Goal: Information Seeking & Learning: Check status

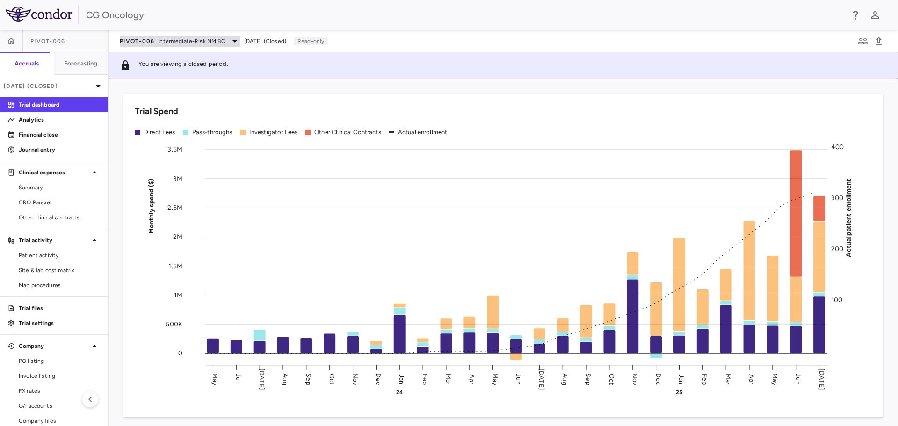
click at [225, 41] on div "PIVOT-006 Intermediate-Risk NMIBC" at bounding box center [180, 41] width 121 height 11
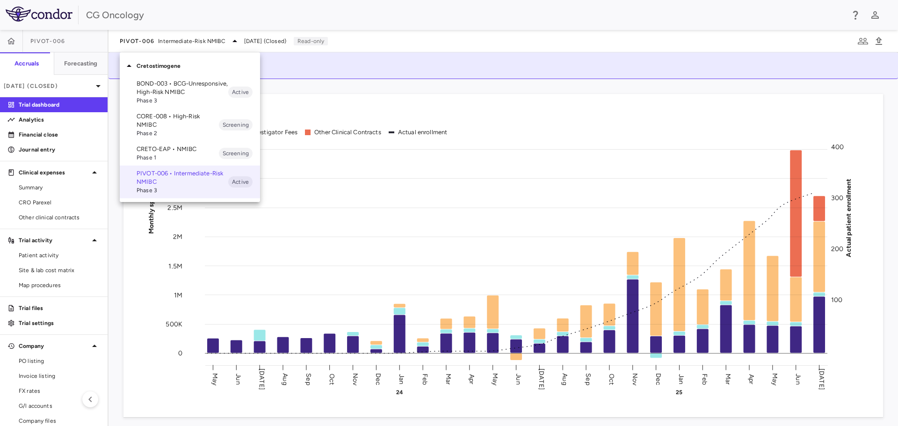
click at [153, 89] on p "BOND-003 • BCG-Unresponsive, High-Risk NMIBC" at bounding box center [183, 88] width 92 height 17
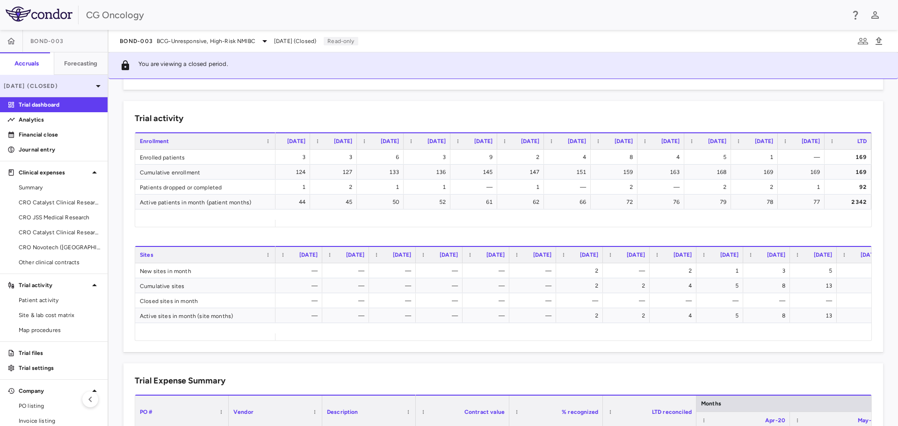
click at [65, 88] on p "[DATE] (Closed)" at bounding box center [48, 86] width 89 height 8
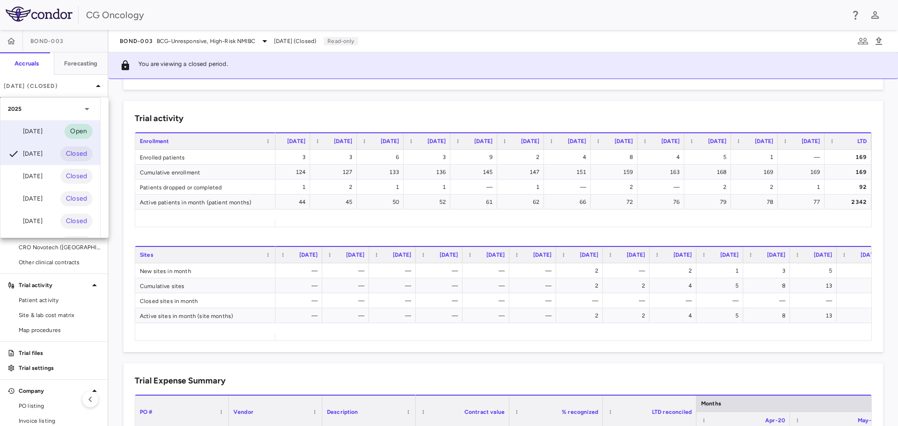
click at [38, 135] on div "[DATE]" at bounding box center [25, 131] width 35 height 11
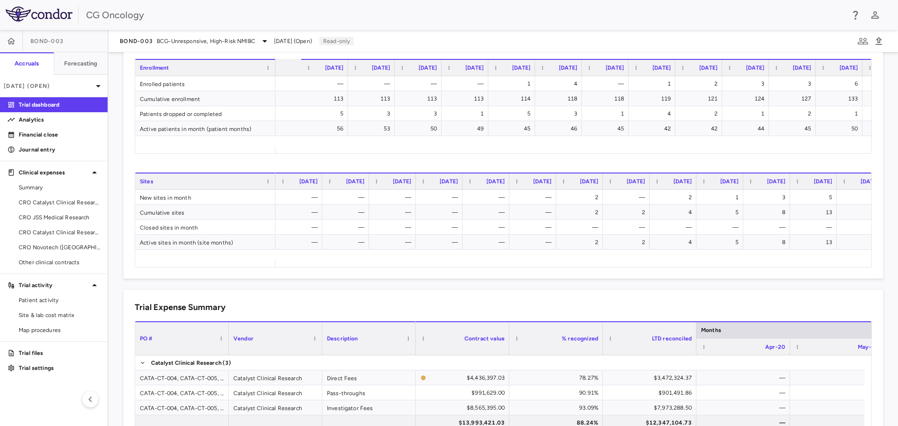
scroll to position [0, 2450]
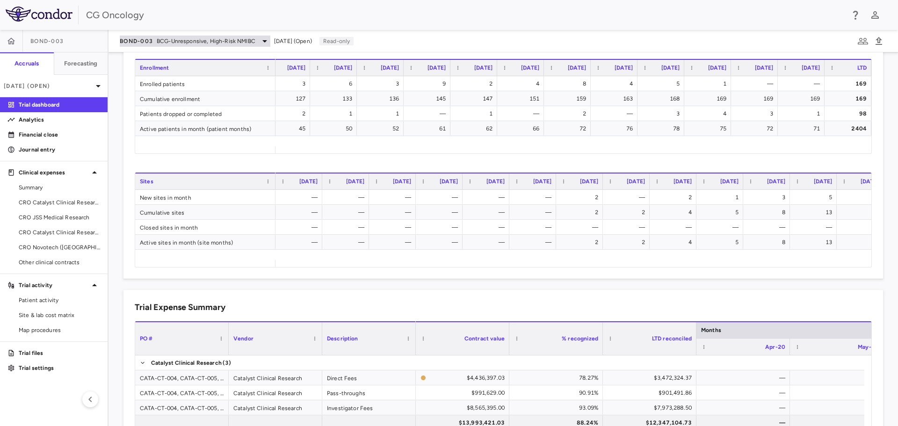
click at [260, 42] on icon at bounding box center [264, 41] width 11 height 11
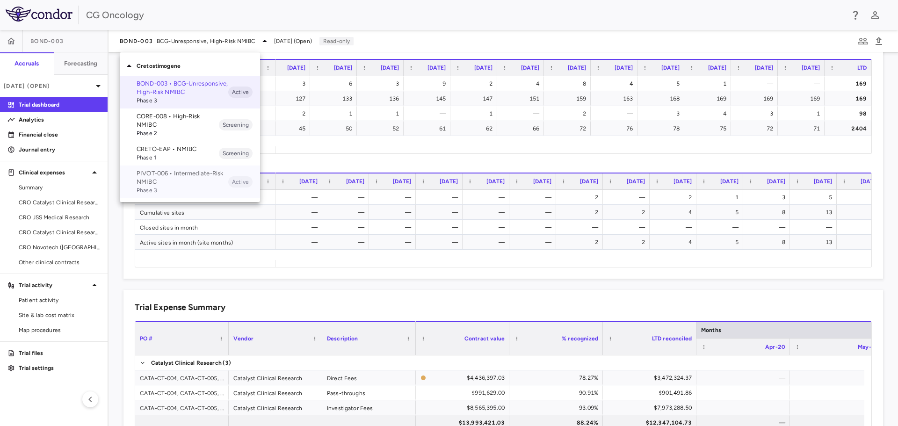
click at [170, 179] on p "PIVOT-006 • Intermediate-Risk NMIBC" at bounding box center [183, 177] width 92 height 17
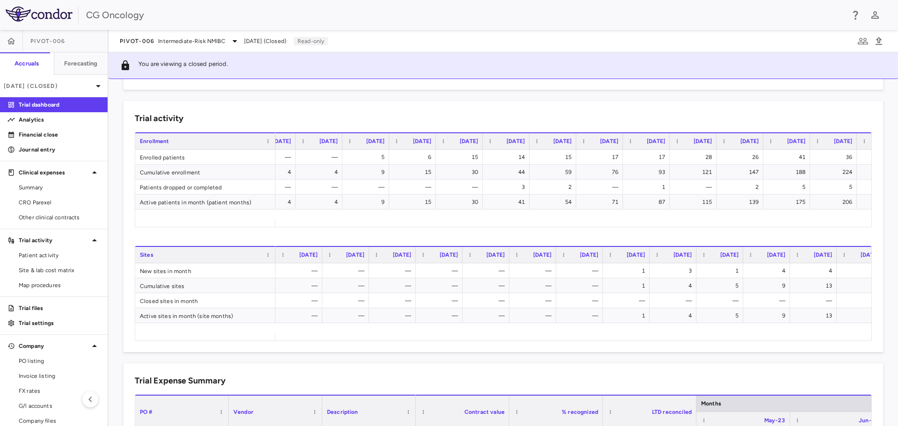
scroll to position [0, 721]
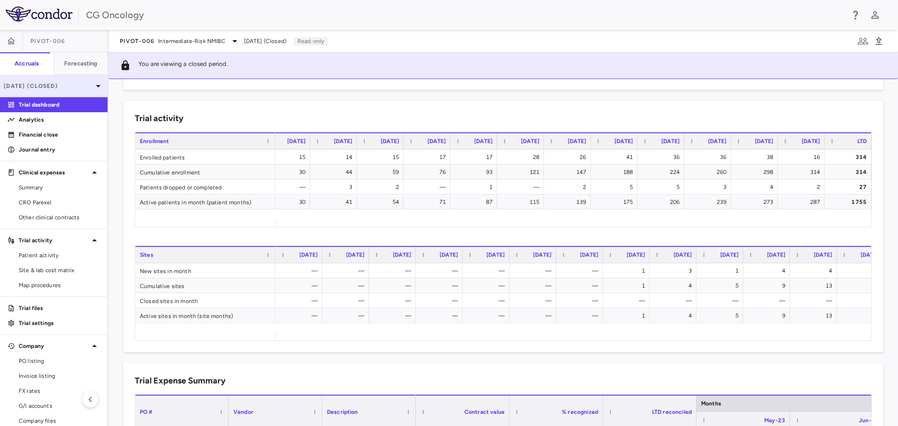
click at [73, 86] on p "[DATE] (Closed)" at bounding box center [48, 86] width 89 height 8
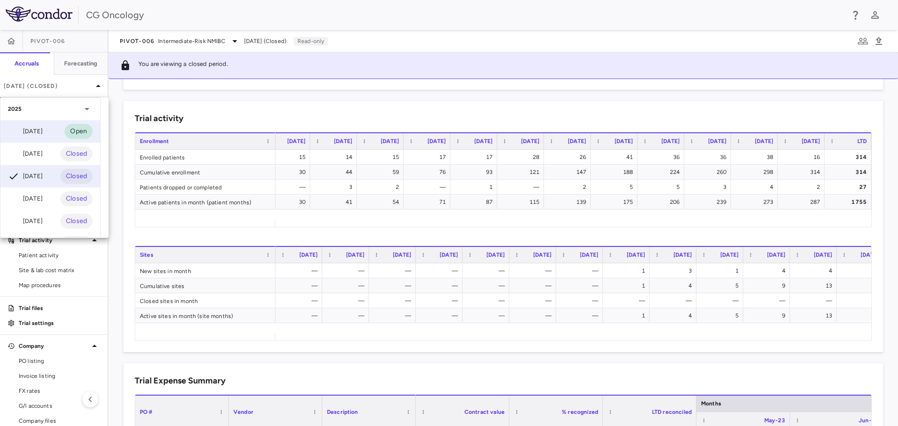
click at [34, 127] on div "[DATE]" at bounding box center [25, 131] width 35 height 11
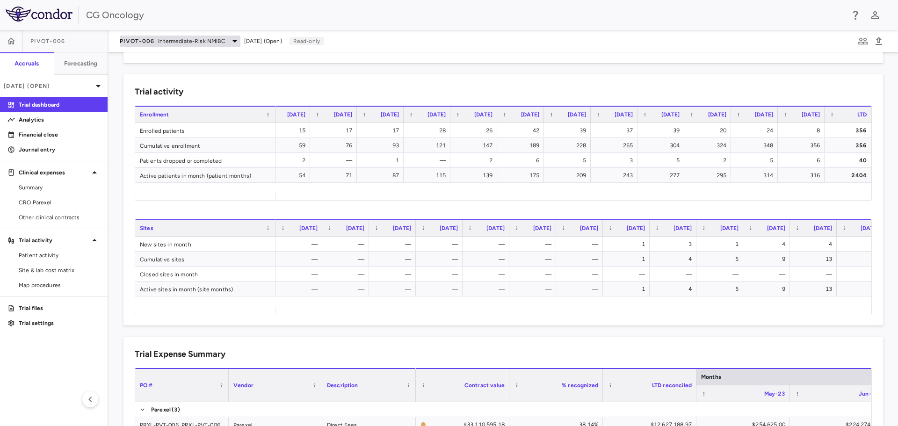
click at [230, 38] on icon at bounding box center [234, 41] width 11 height 11
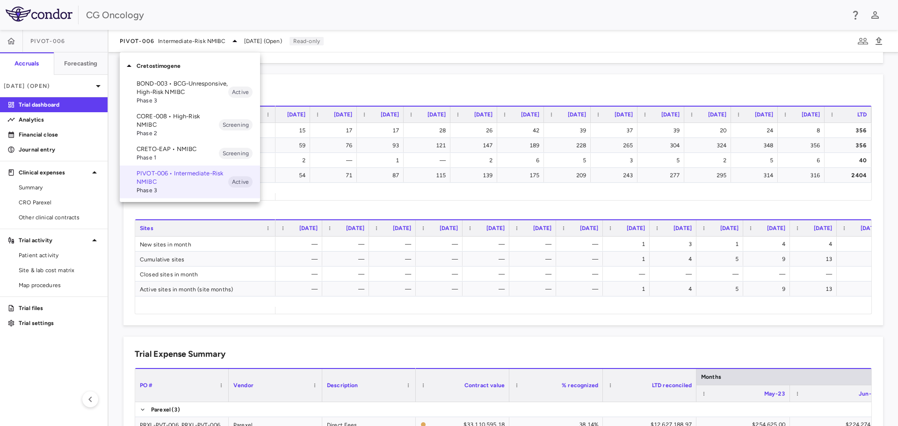
click at [185, 122] on p "CORE-008 • High-Risk NMIBC" at bounding box center [178, 120] width 82 height 17
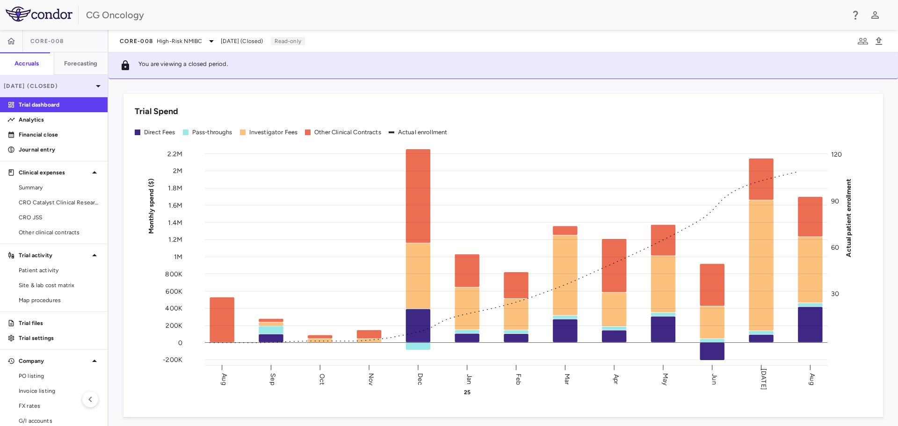
click at [50, 89] on p "[DATE] (Closed)" at bounding box center [48, 86] width 89 height 8
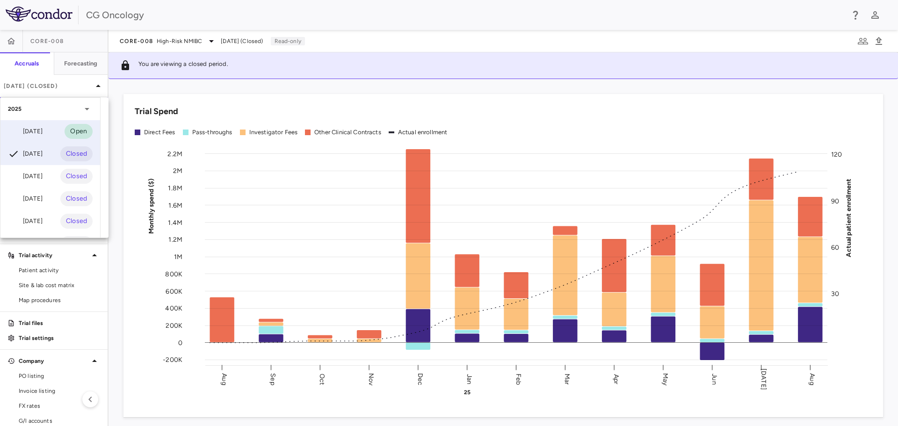
click at [29, 131] on div "[DATE]" at bounding box center [25, 131] width 35 height 11
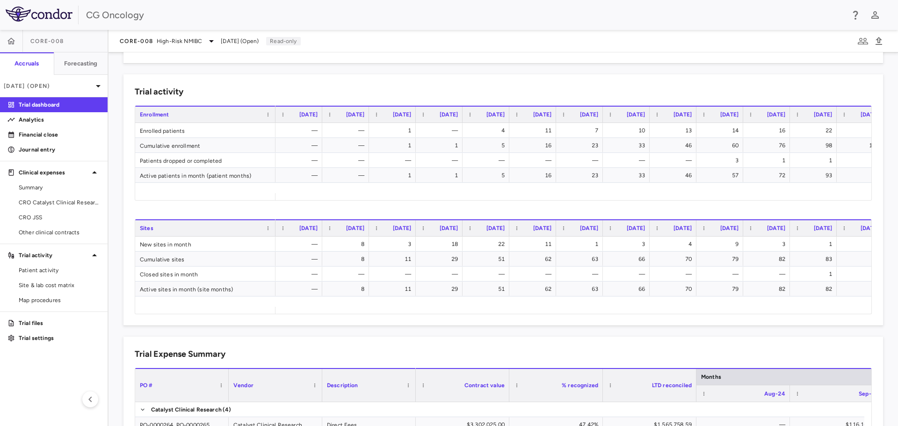
scroll to position [0, 113]
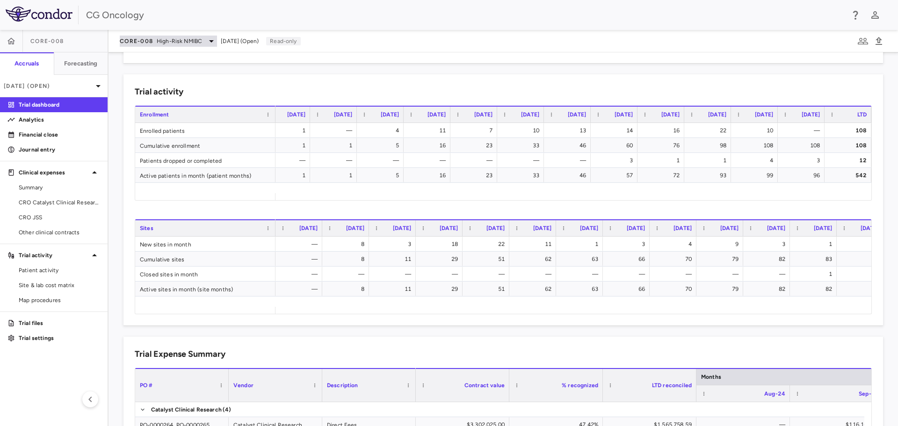
click at [181, 39] on span "High-Risk NMIBC" at bounding box center [179, 41] width 45 height 8
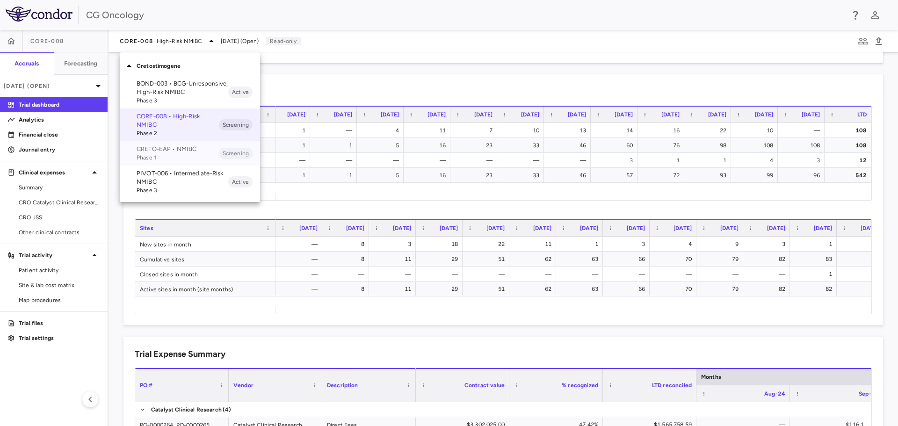
click at [173, 156] on span "Phase 1" at bounding box center [178, 157] width 82 height 8
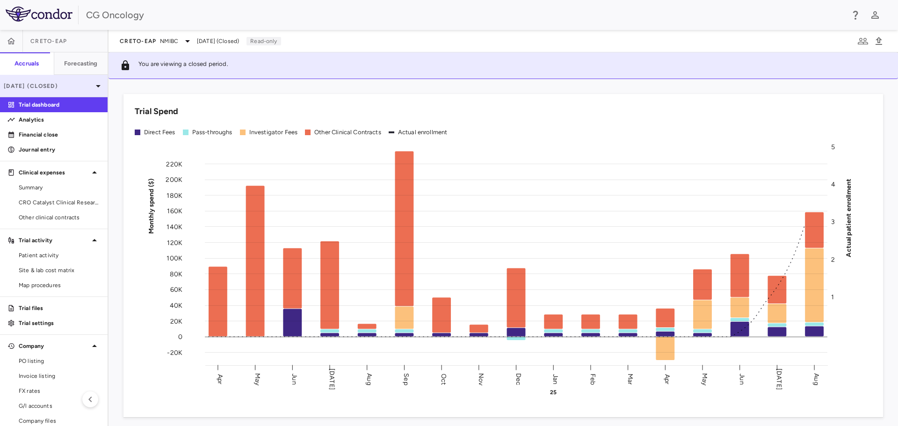
click at [63, 85] on p "[DATE] (Closed)" at bounding box center [48, 86] width 89 height 8
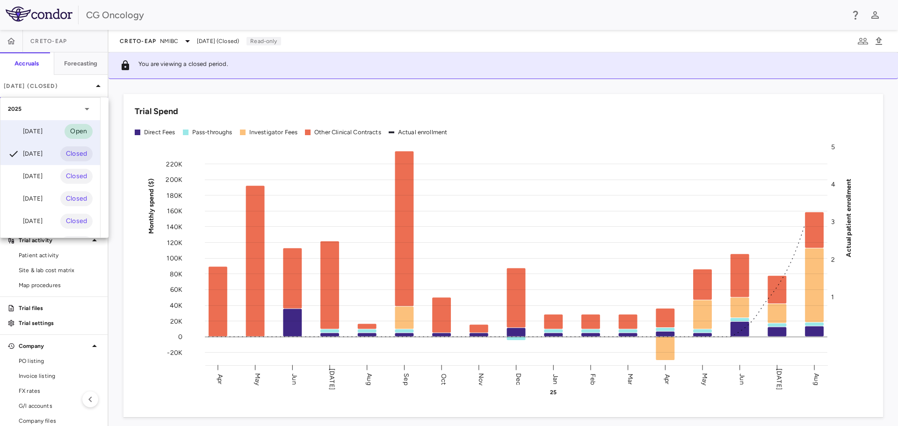
click at [42, 126] on div "[DATE]" at bounding box center [25, 131] width 35 height 11
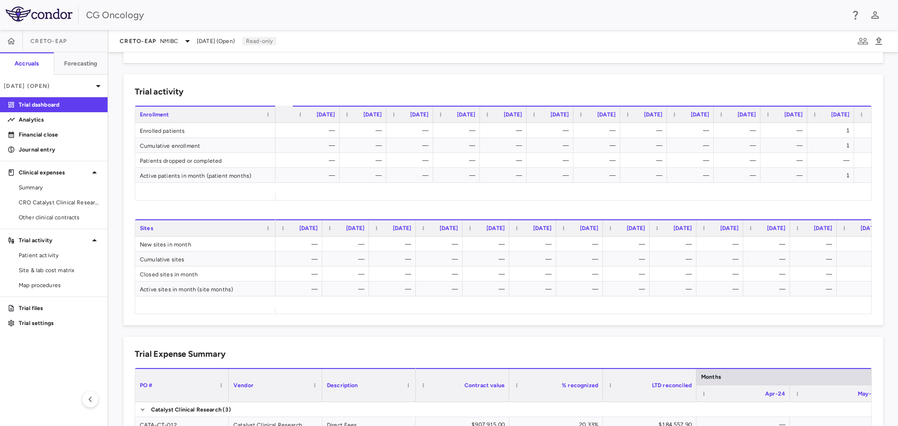
scroll to position [0, 300]
